Goal: Check status: Check status

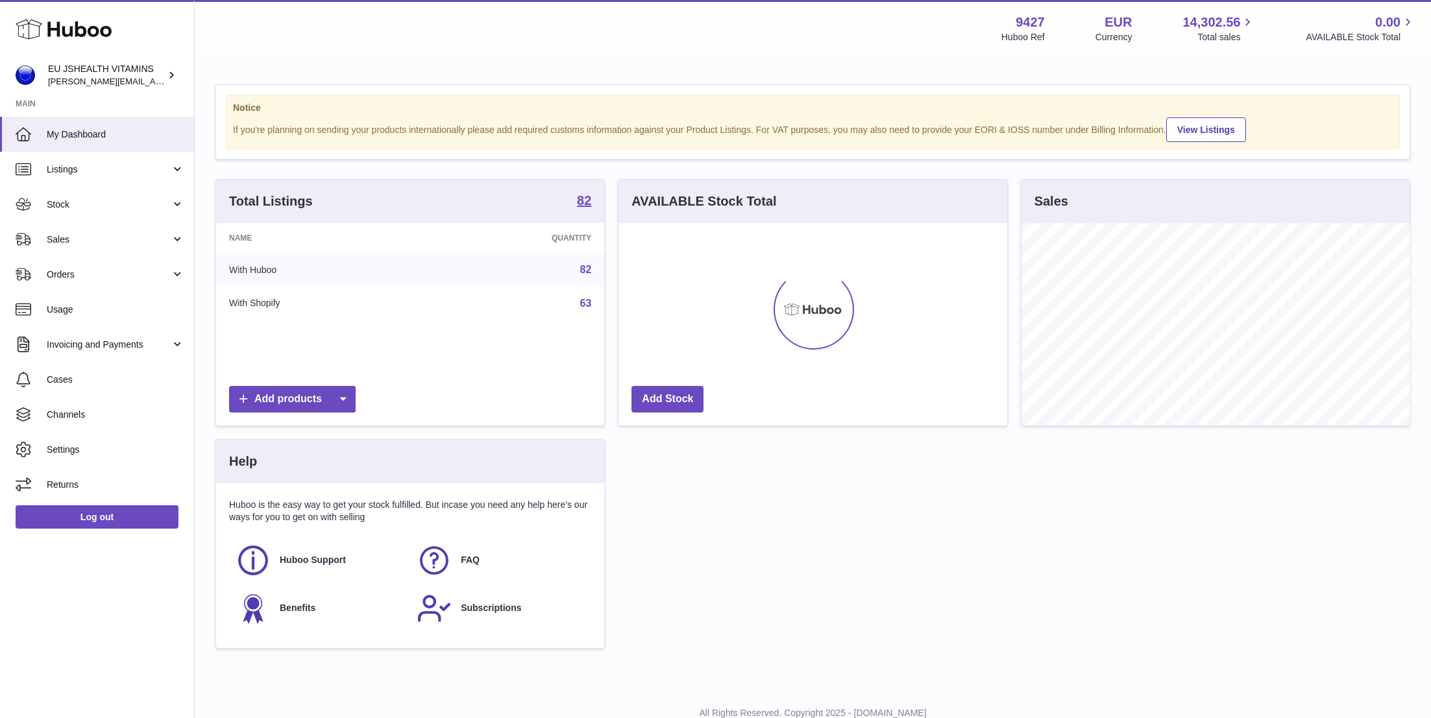
scroll to position [202, 389]
click at [114, 215] on link "Stock" at bounding box center [97, 204] width 194 height 35
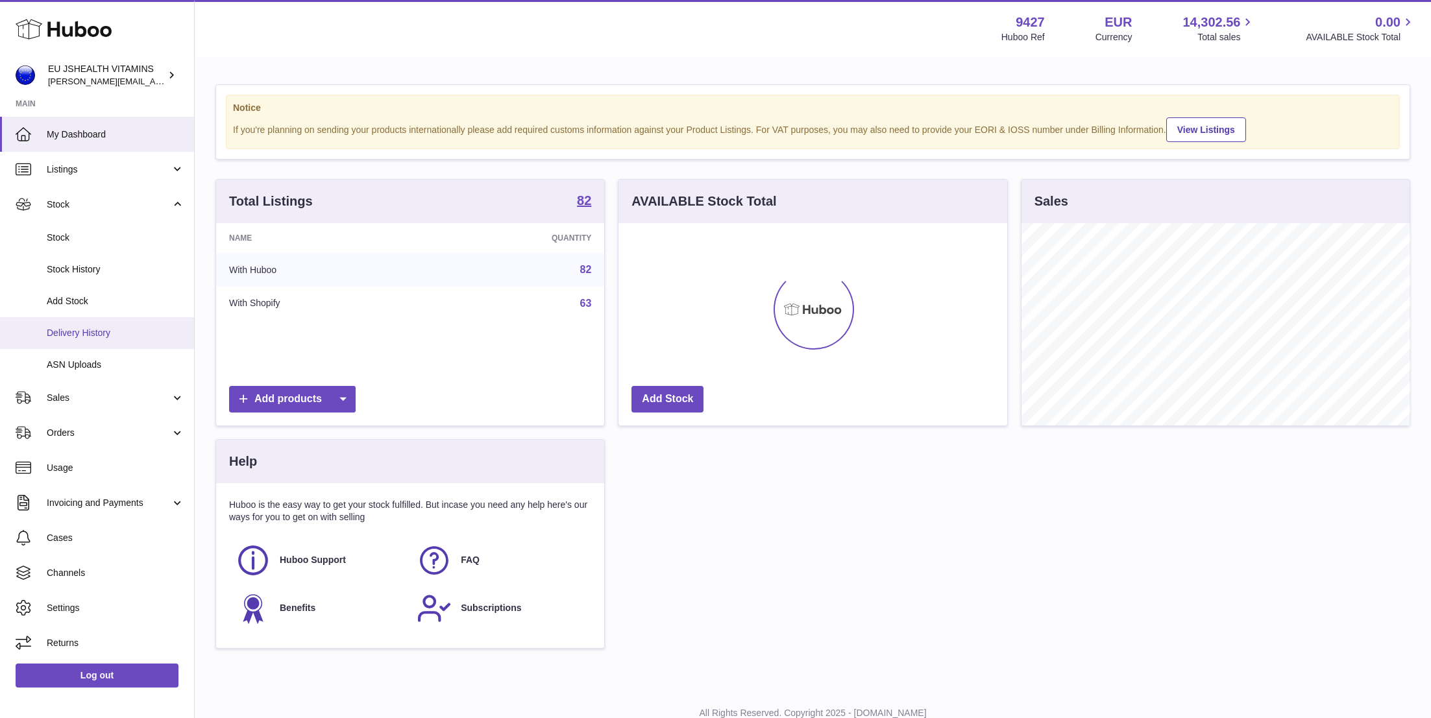
click at [109, 341] on link "Delivery History" at bounding box center [97, 333] width 194 height 32
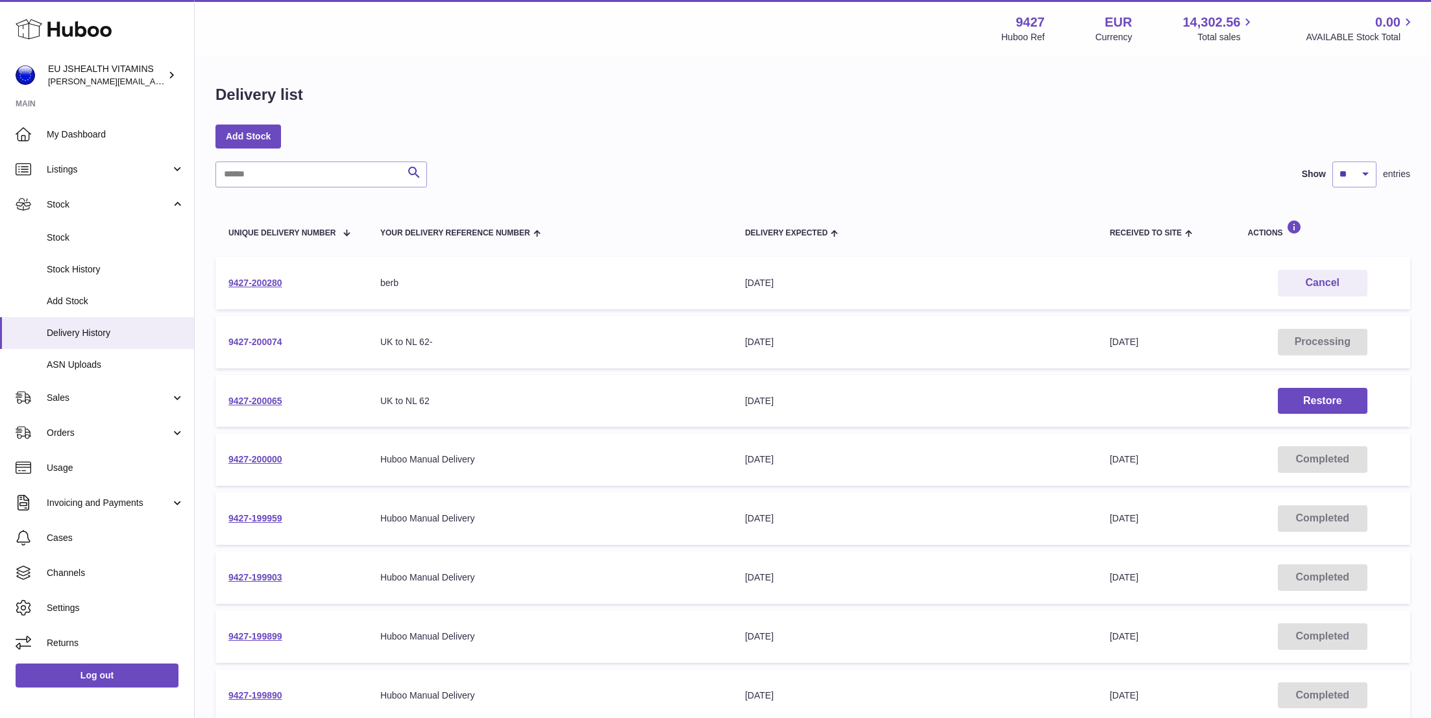
click at [260, 341] on link "9427-200074" at bounding box center [255, 342] width 54 height 10
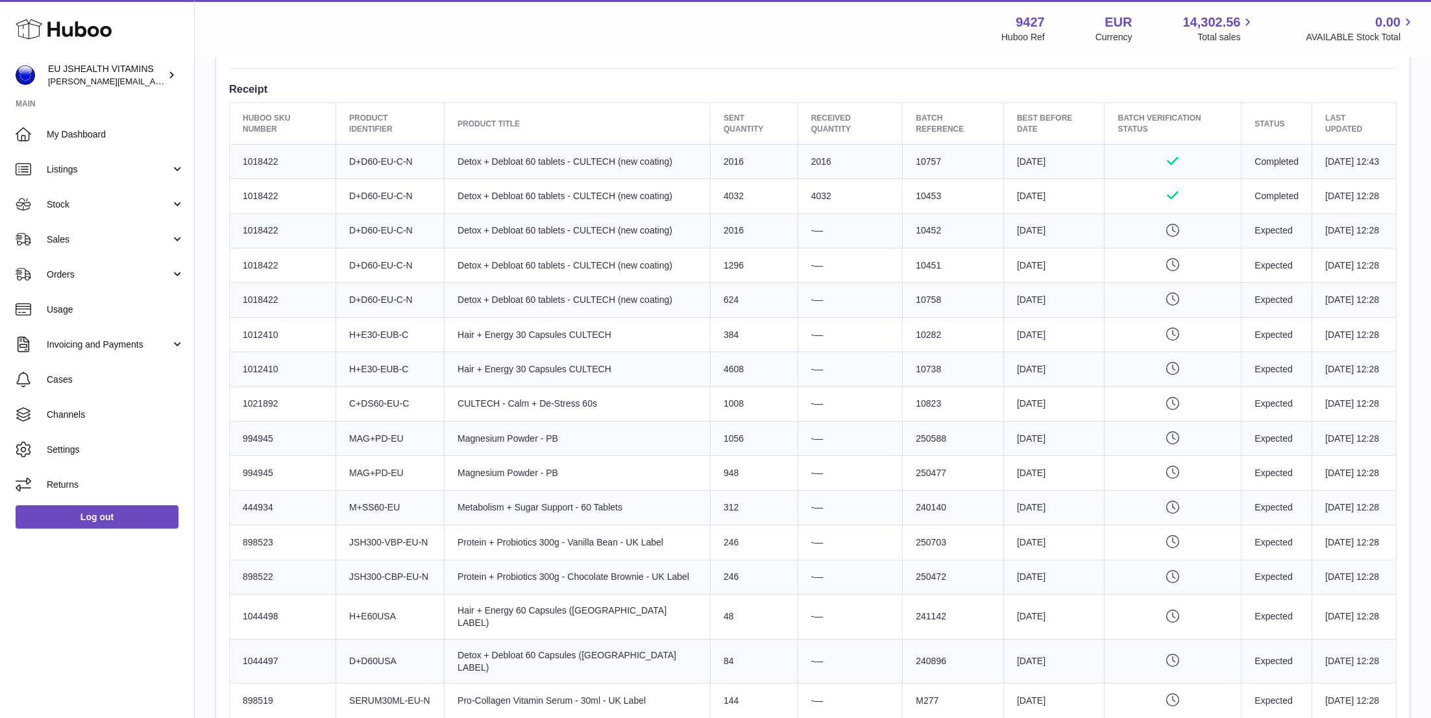
scroll to position [436, 0]
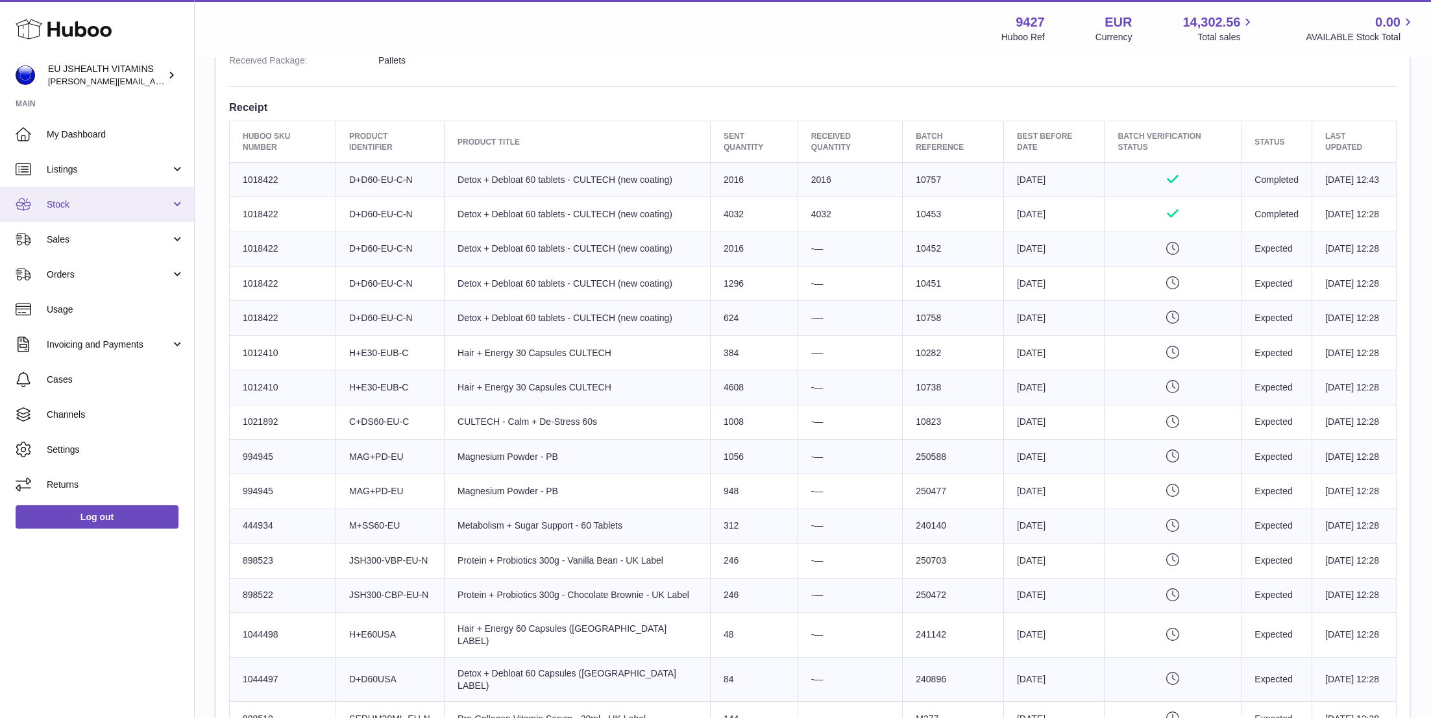
click at [145, 195] on link "Stock" at bounding box center [97, 204] width 194 height 35
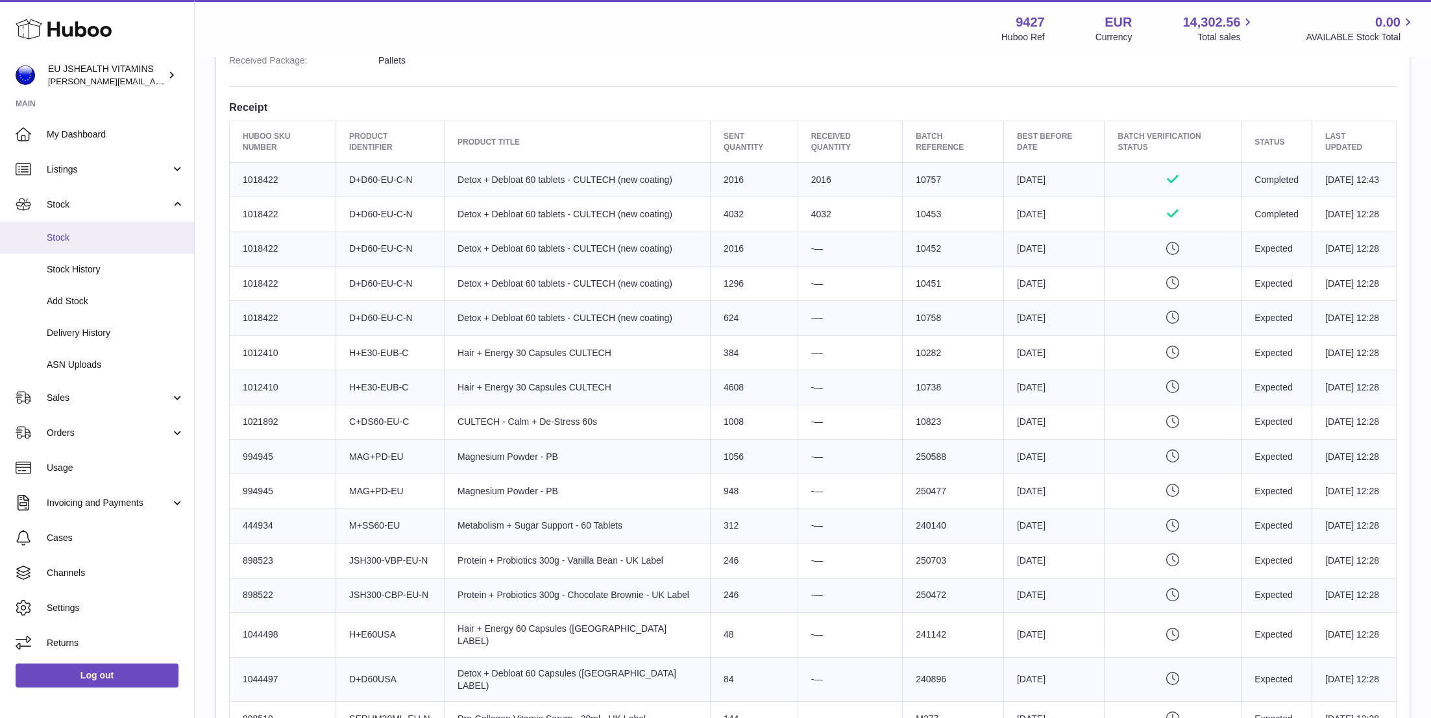
click at [140, 235] on span "Stock" at bounding box center [116, 238] width 138 height 12
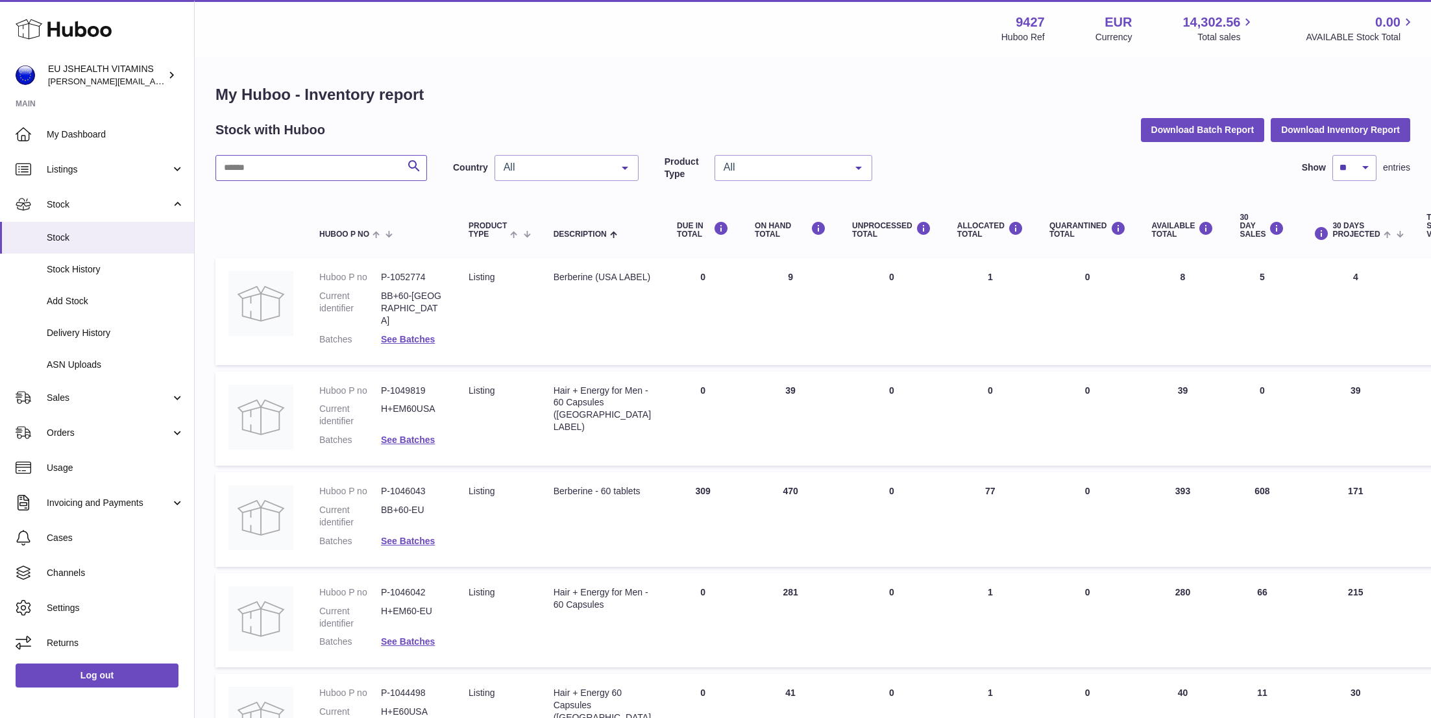
click at [310, 173] on input "text" at bounding box center [321, 168] width 212 height 26
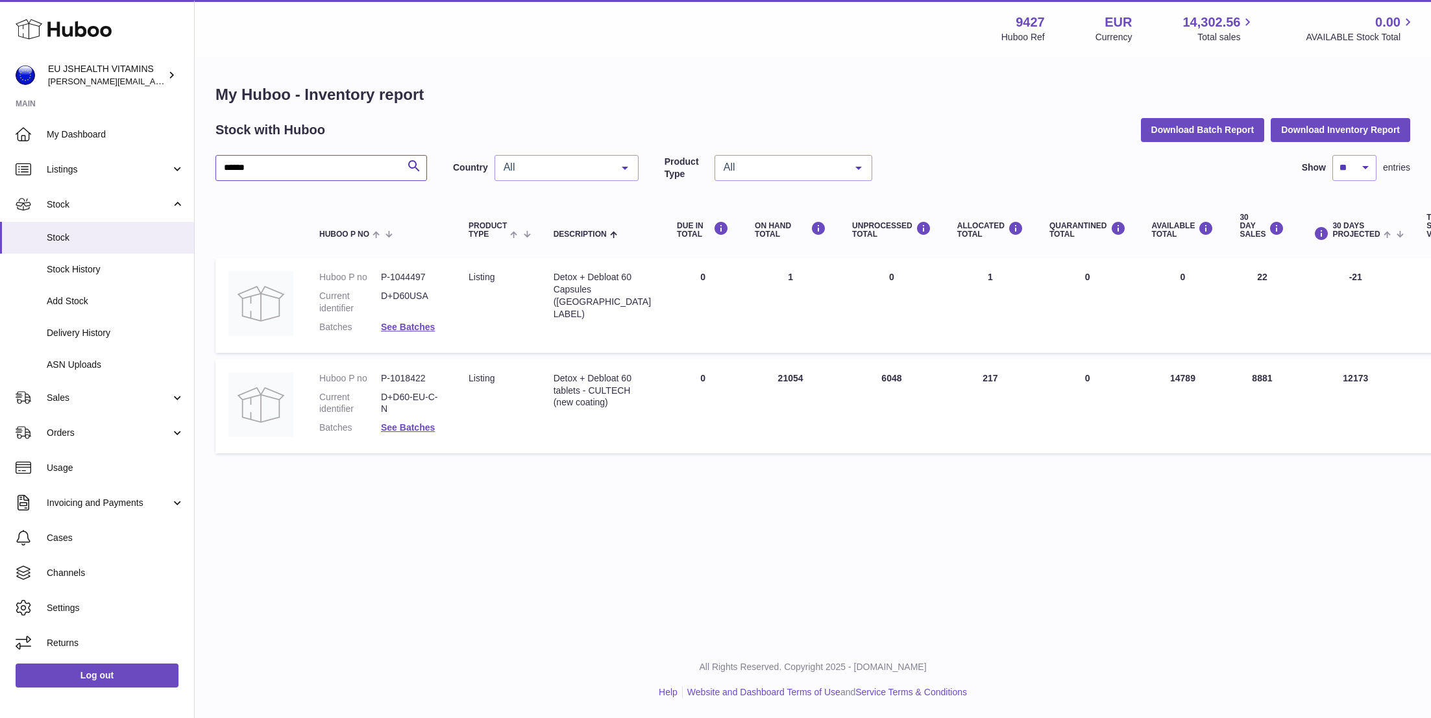
type input "*****"
click at [1247, 273] on td "30 DAY SALES 22" at bounding box center [1262, 305] width 71 height 95
